Goal: Obtain resource: Download file/media

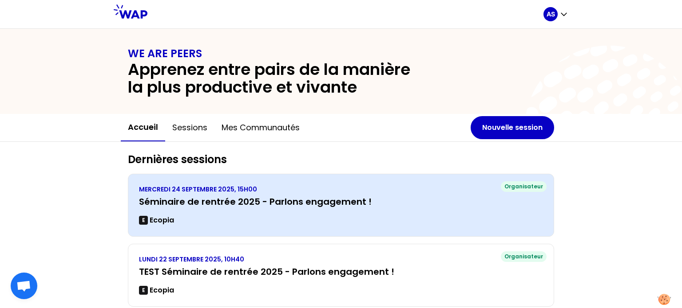
click at [368, 198] on h3 "Séminaire de rentrée 2025 - Parlons engagement !" at bounding box center [341, 202] width 404 height 12
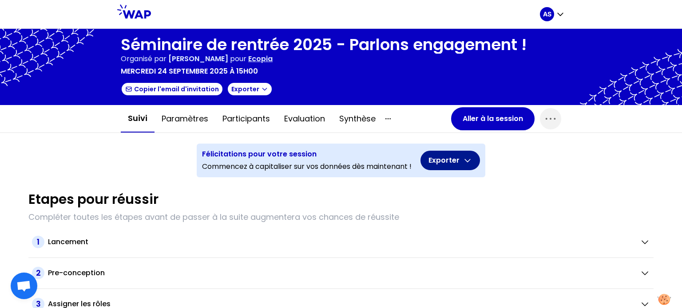
click at [454, 161] on button "Exporter" at bounding box center [449, 161] width 59 height 20
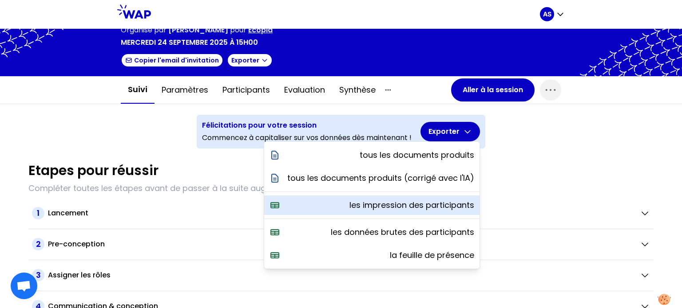
scroll to position [44, 0]
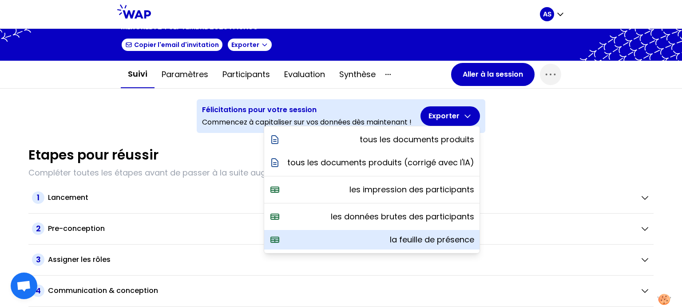
click at [407, 239] on p "la feuille de présence" at bounding box center [432, 240] width 84 height 12
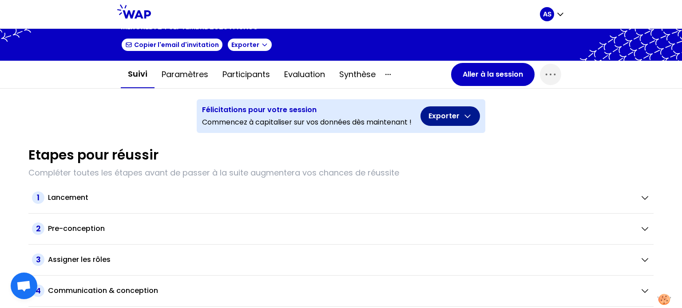
click at [457, 112] on button "Exporter" at bounding box center [449, 116] width 59 height 20
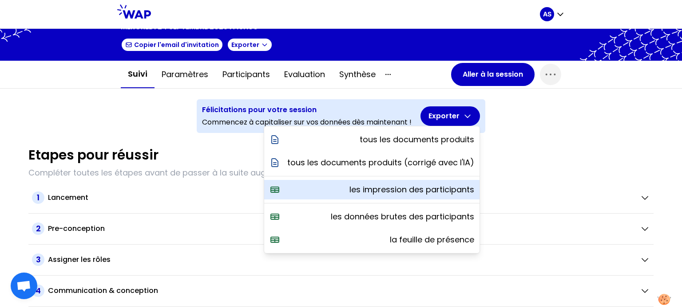
click at [396, 189] on p "les impression des participants" at bounding box center [411, 190] width 125 height 12
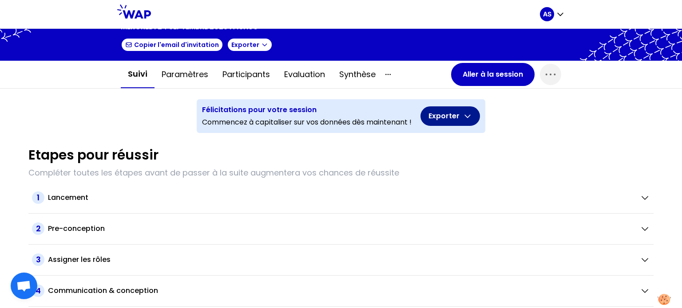
click at [463, 118] on icon "button" at bounding box center [467, 116] width 9 height 9
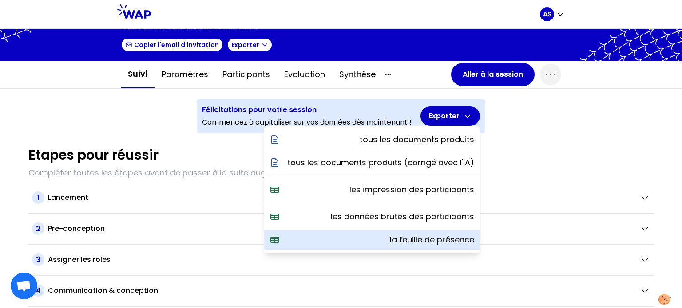
click at [419, 242] on p "la feuille de présence" at bounding box center [432, 240] width 84 height 12
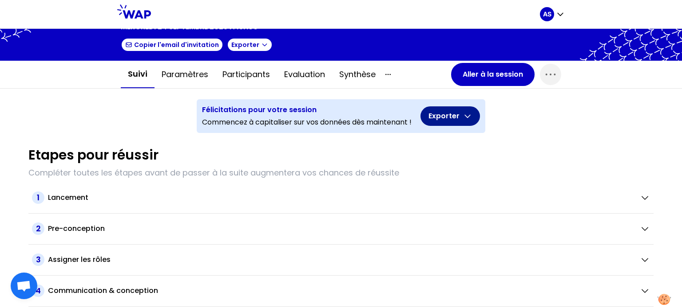
click at [463, 114] on icon "button" at bounding box center [467, 116] width 9 height 9
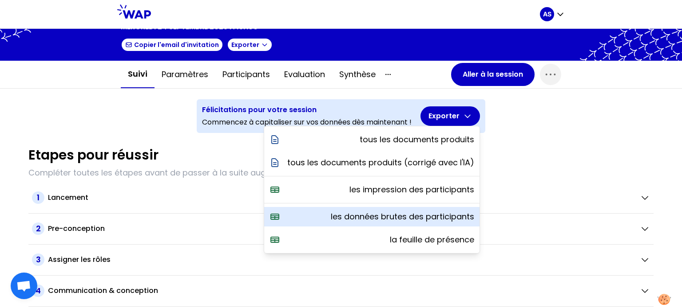
click at [399, 214] on p "les données brutes des participants" at bounding box center [402, 217] width 143 height 12
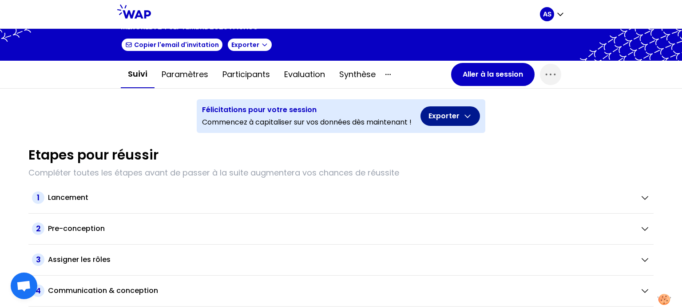
click at [463, 115] on icon "button" at bounding box center [467, 116] width 9 height 9
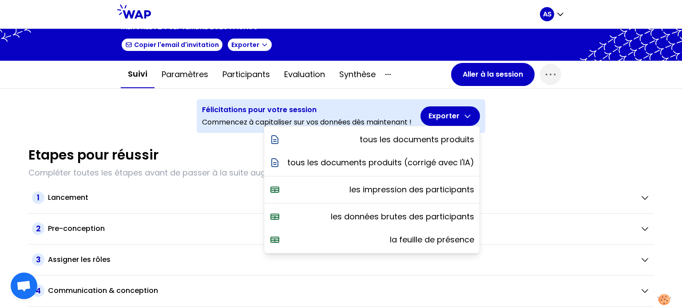
drag, startPoint x: 496, startPoint y: 135, endPoint x: 84, endPoint y: 98, distance: 413.3
click at [84, 98] on div "Séminaire de rentrée 2025 - Parlons engagement ! Organisé par Aude Serrano pour…" at bounding box center [341, 169] width 682 height 280
